Goal: Information Seeking & Learning: Understand process/instructions

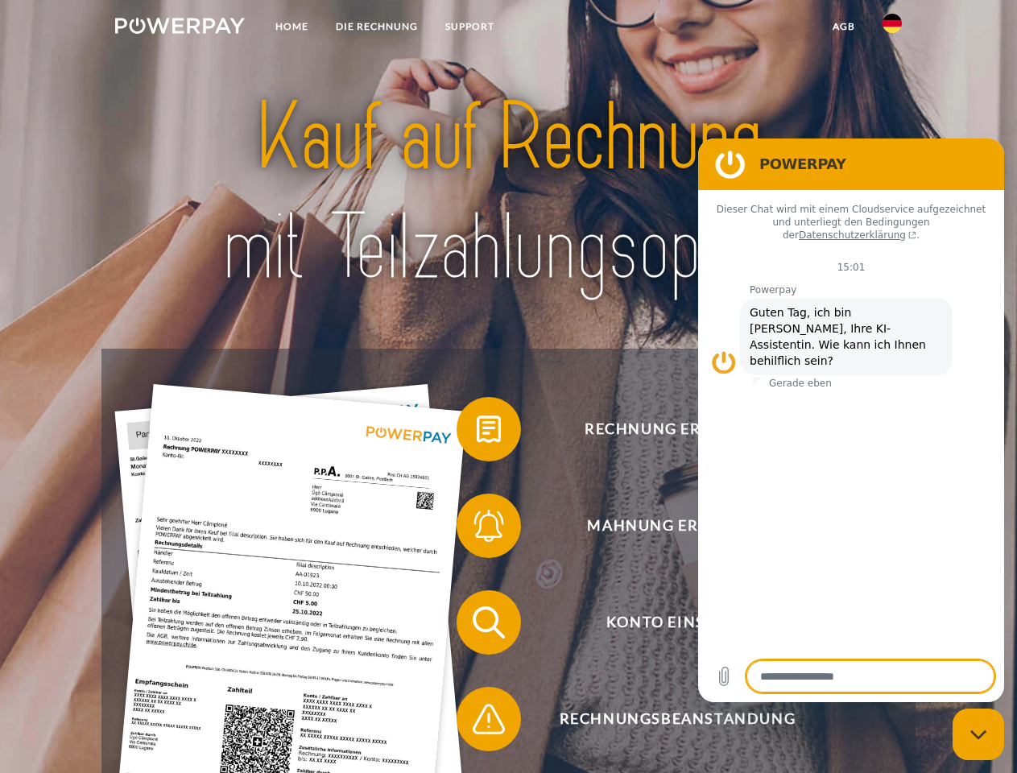
click at [180, 28] on img at bounding box center [180, 26] width 130 height 16
click at [892, 28] on img at bounding box center [892, 23] width 19 height 19
click at [843, 27] on link "agb" at bounding box center [844, 26] width 50 height 29
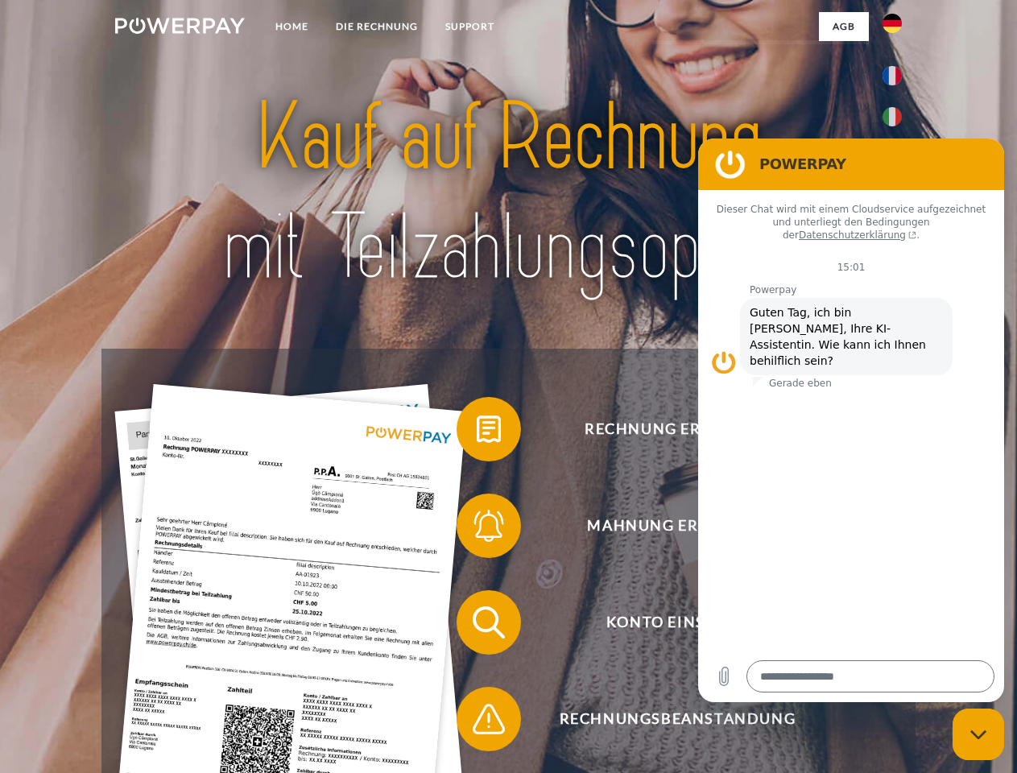
click at [477, 432] on span at bounding box center [464, 429] width 81 height 81
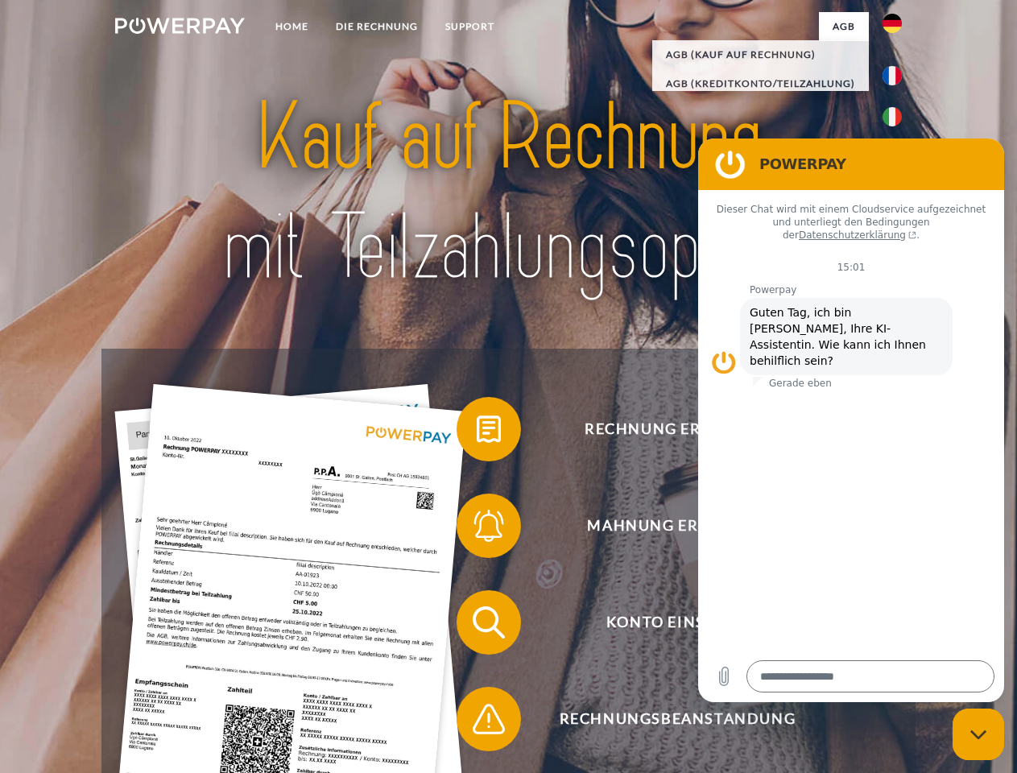
click at [477, 529] on span at bounding box center [464, 526] width 81 height 81
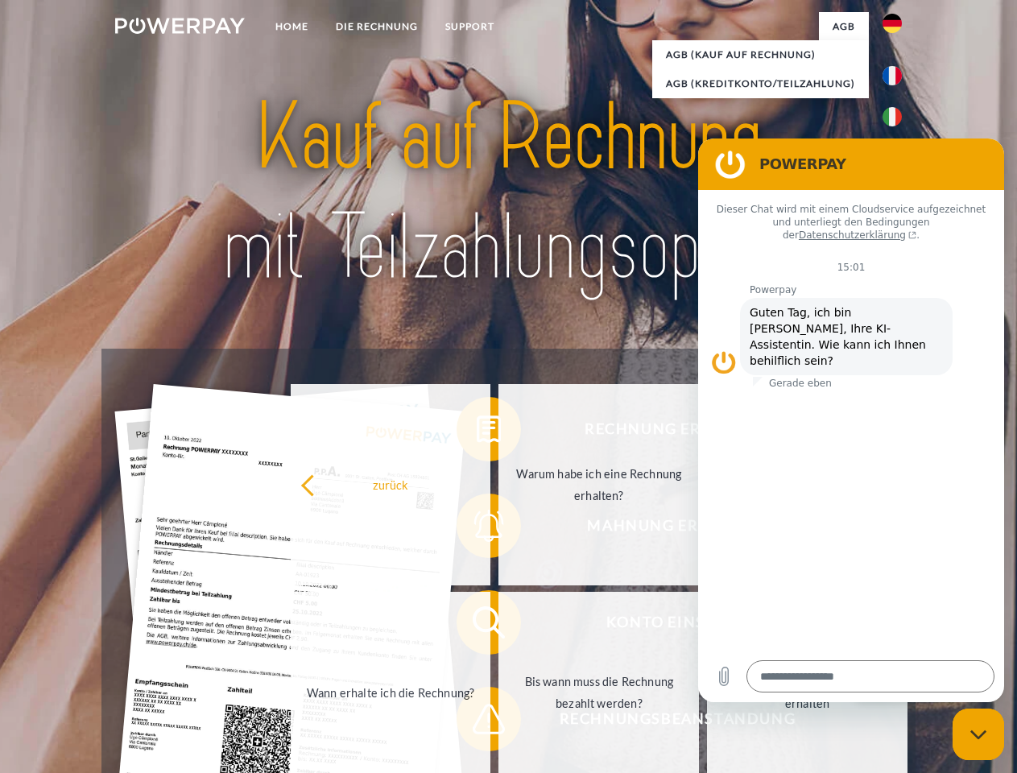
click at [499, 626] on link "Bis wann muss die Rechnung bezahlt werden?" at bounding box center [599, 692] width 201 height 201
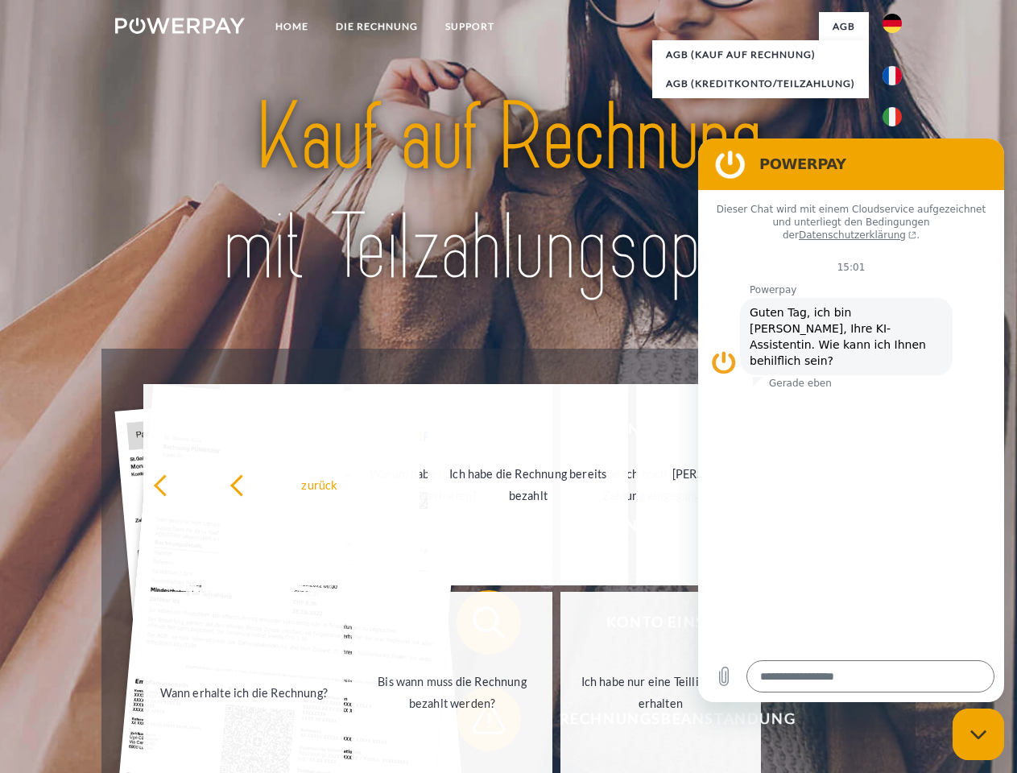
click at [477, 722] on span at bounding box center [464, 719] width 81 height 81
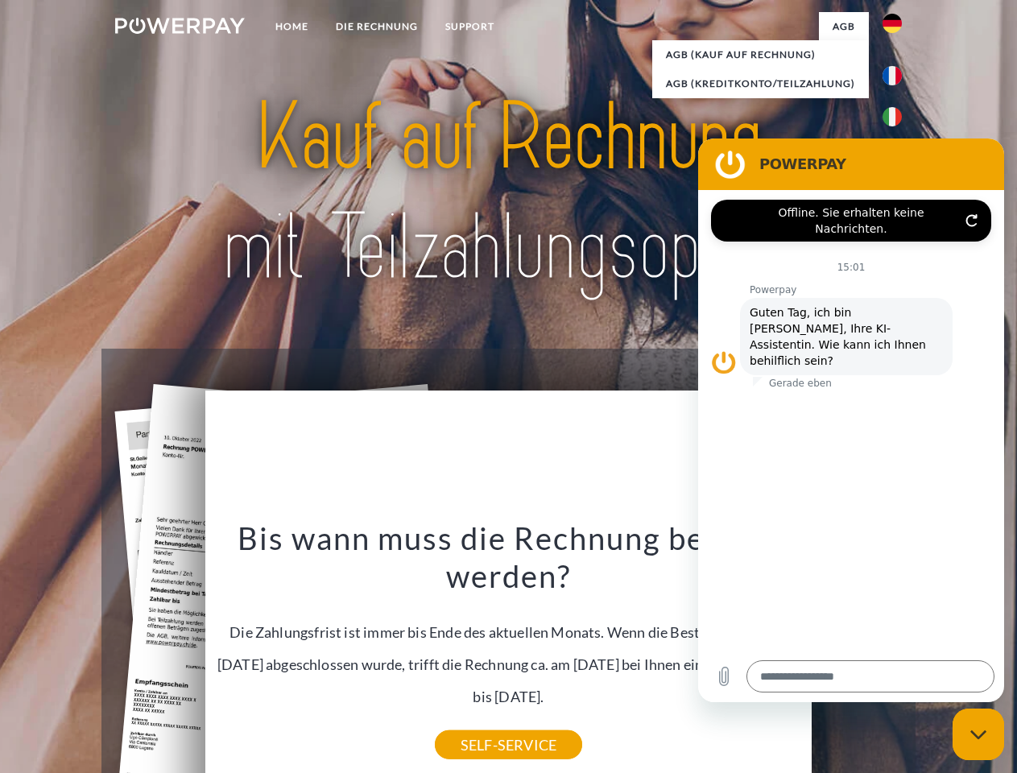
click at [978, 734] on icon "Messaging-Fenster schließen" at bounding box center [978, 735] width 17 height 10
type textarea "*"
